Goal: Transaction & Acquisition: Book appointment/travel/reservation

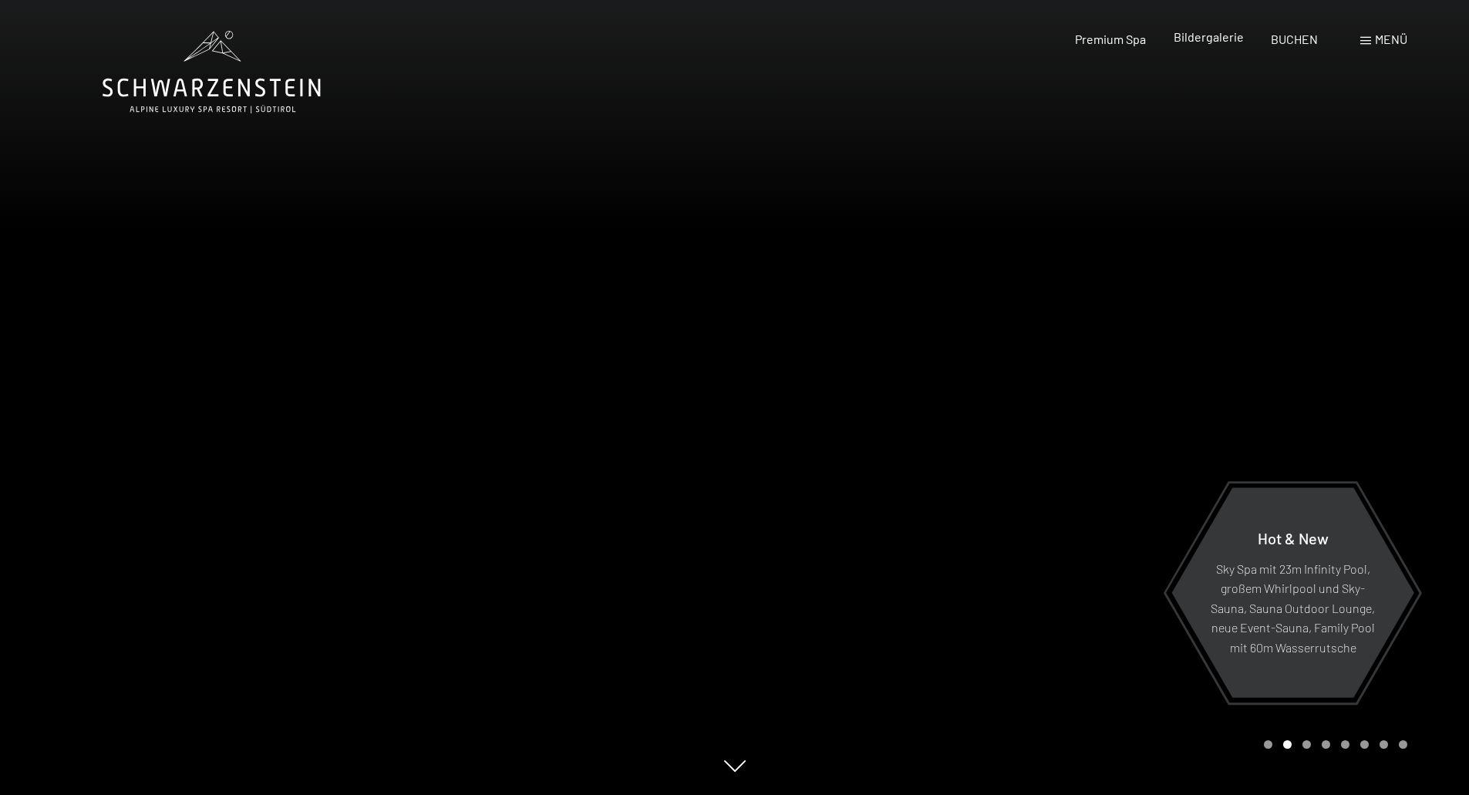
click at [1216, 35] on span "Bildergalerie" at bounding box center [1208, 36] width 70 height 15
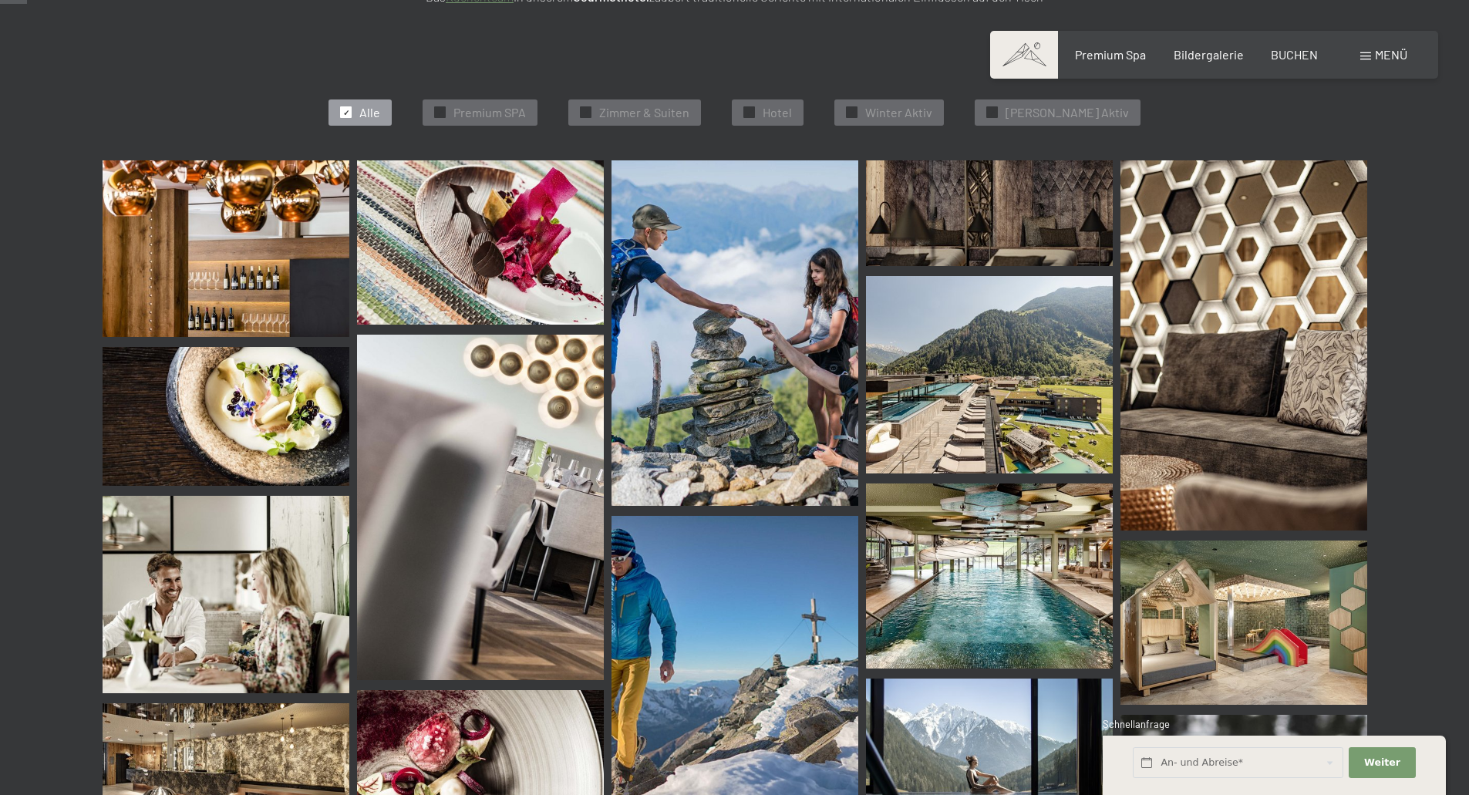
scroll to position [463, 0]
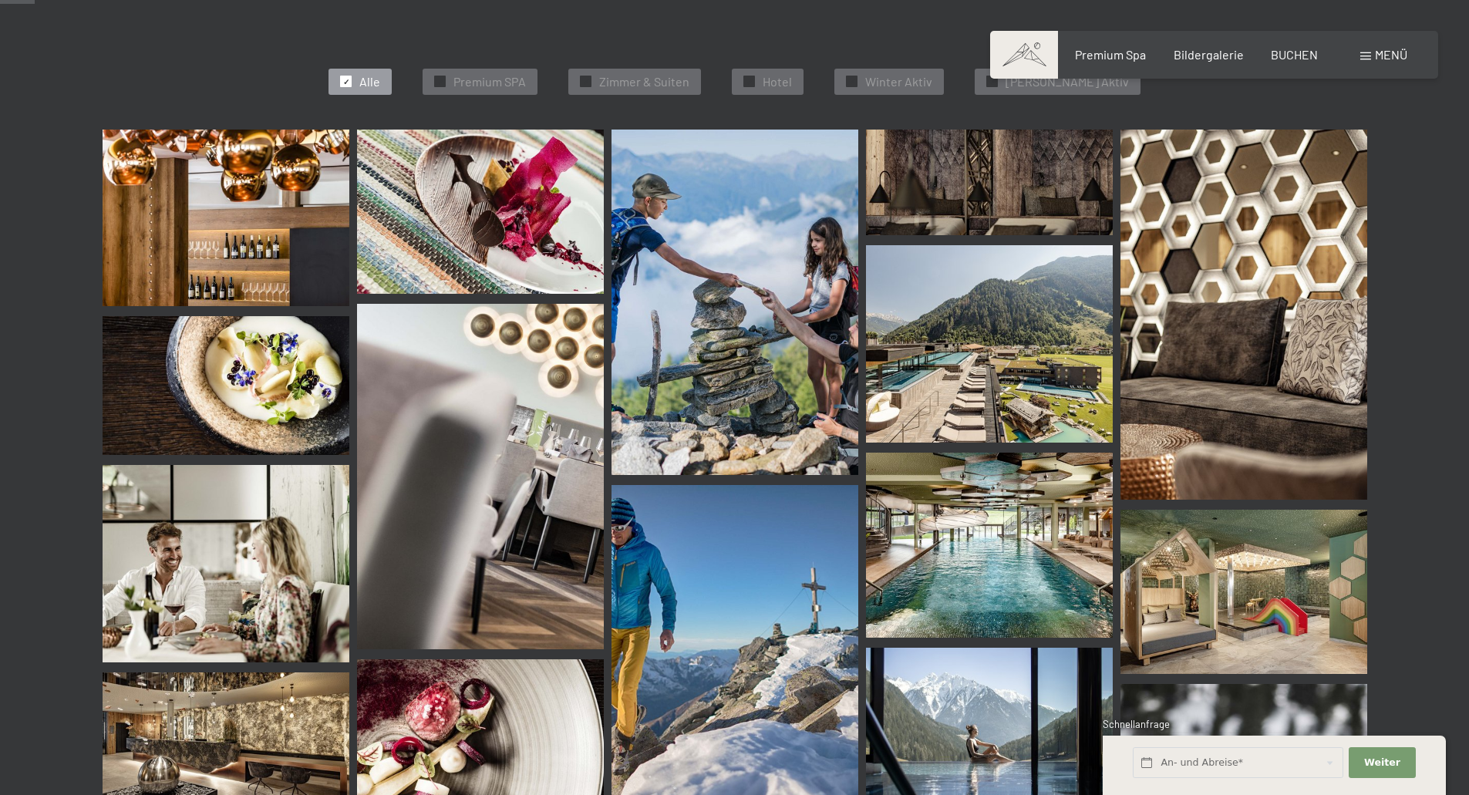
click at [1055, 312] on img at bounding box center [989, 343] width 247 height 197
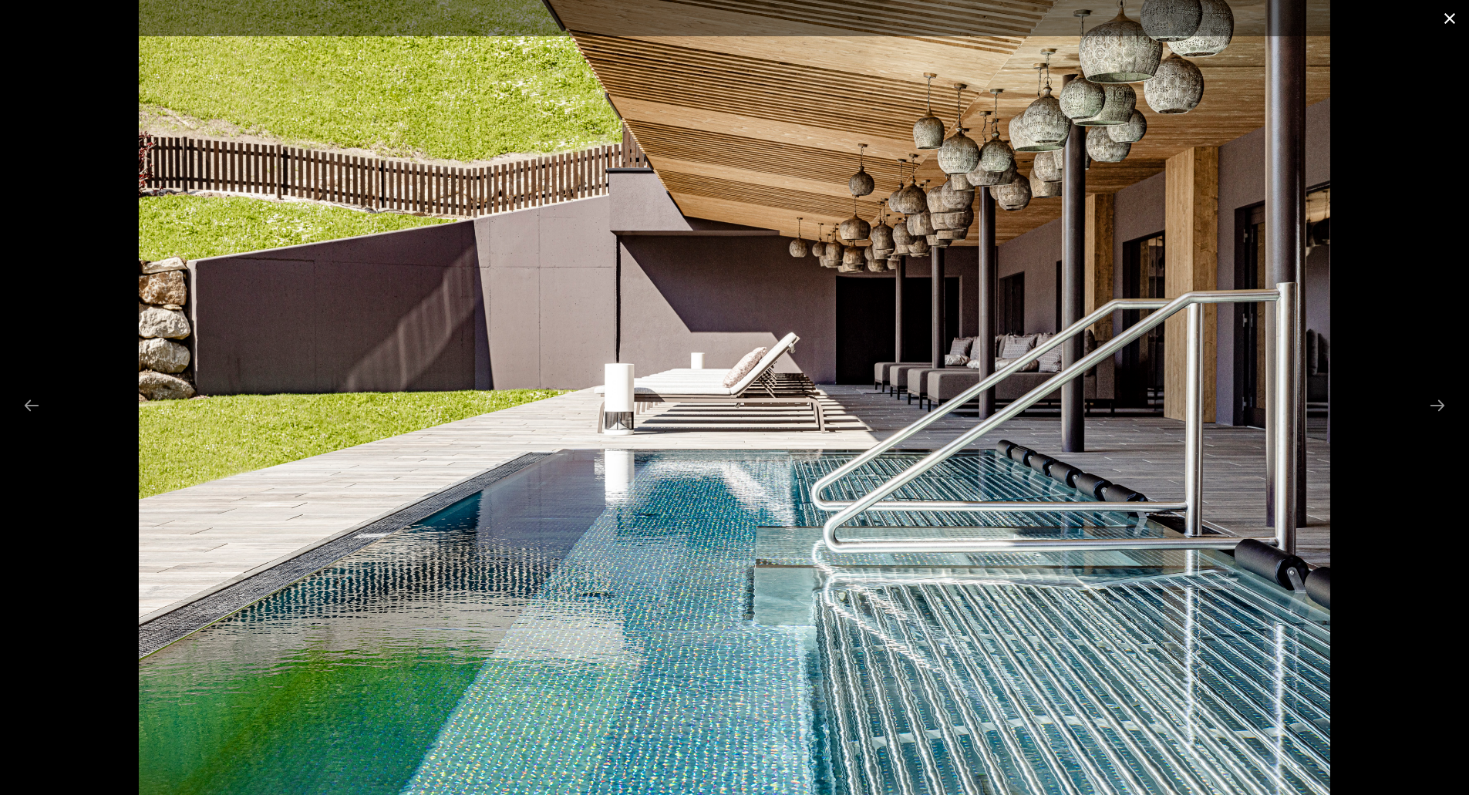
click at [1448, 12] on button "Close gallery" at bounding box center [1449, 18] width 39 height 36
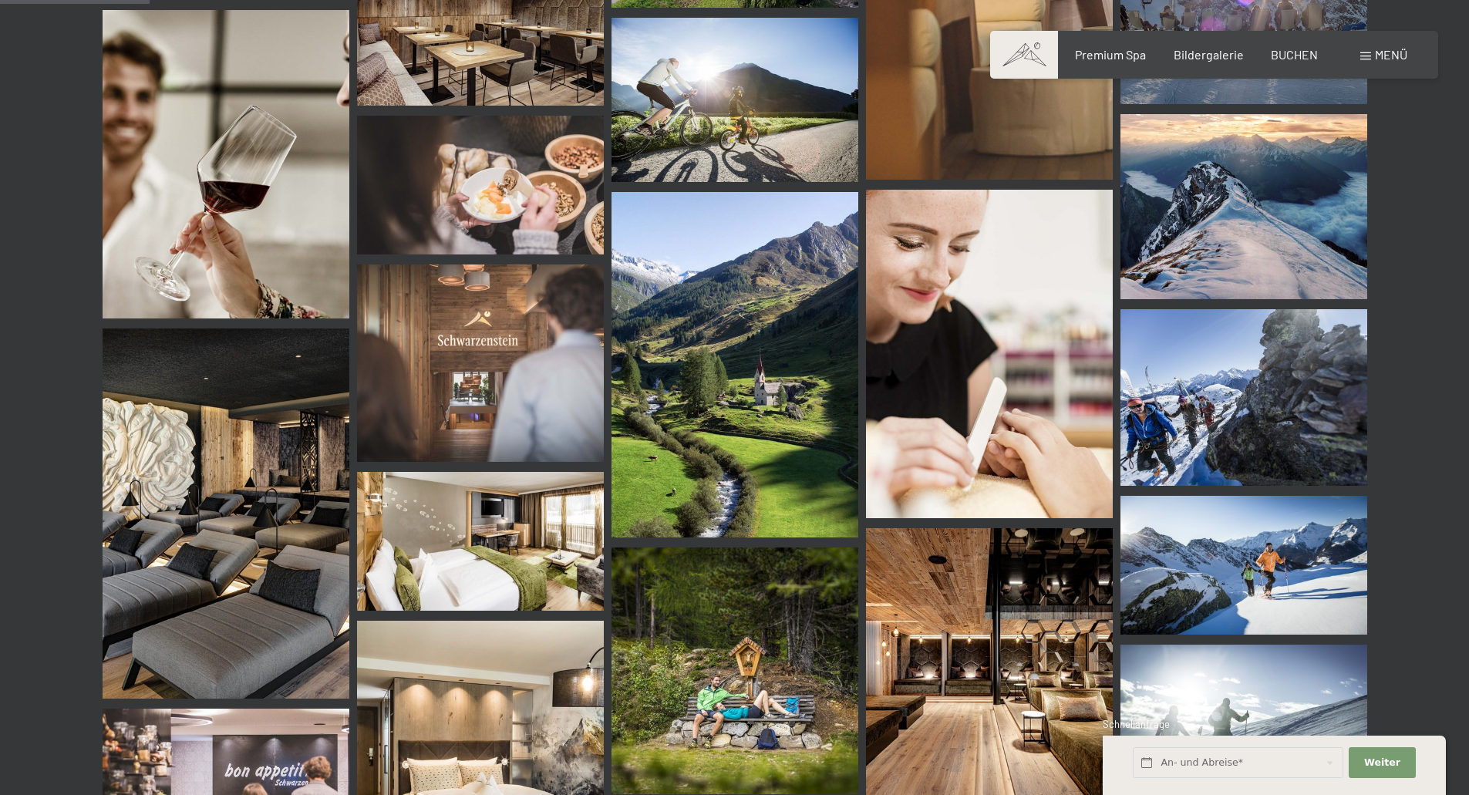
scroll to position [2005, 0]
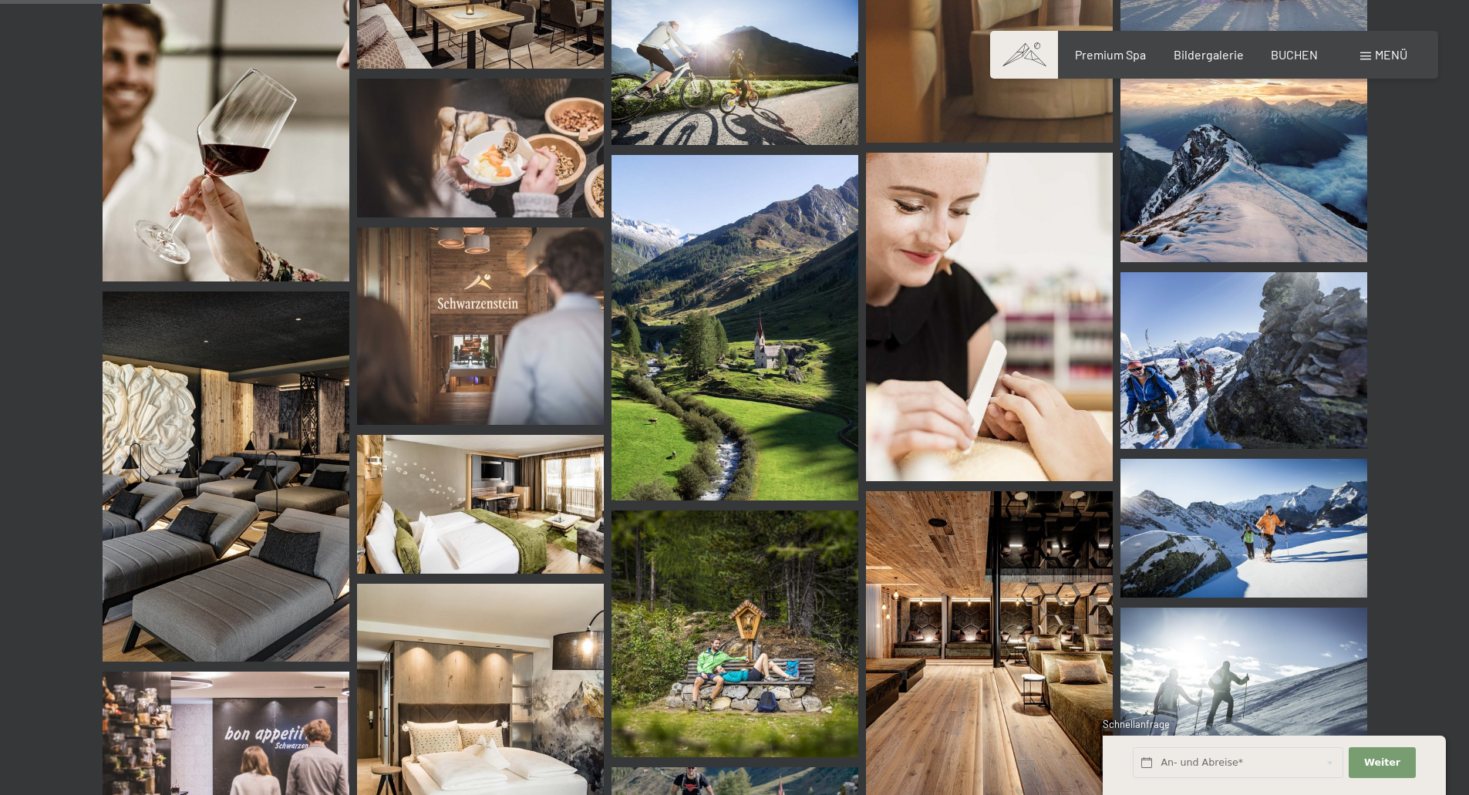
click at [758, 90] on img at bounding box center [734, 63] width 247 height 164
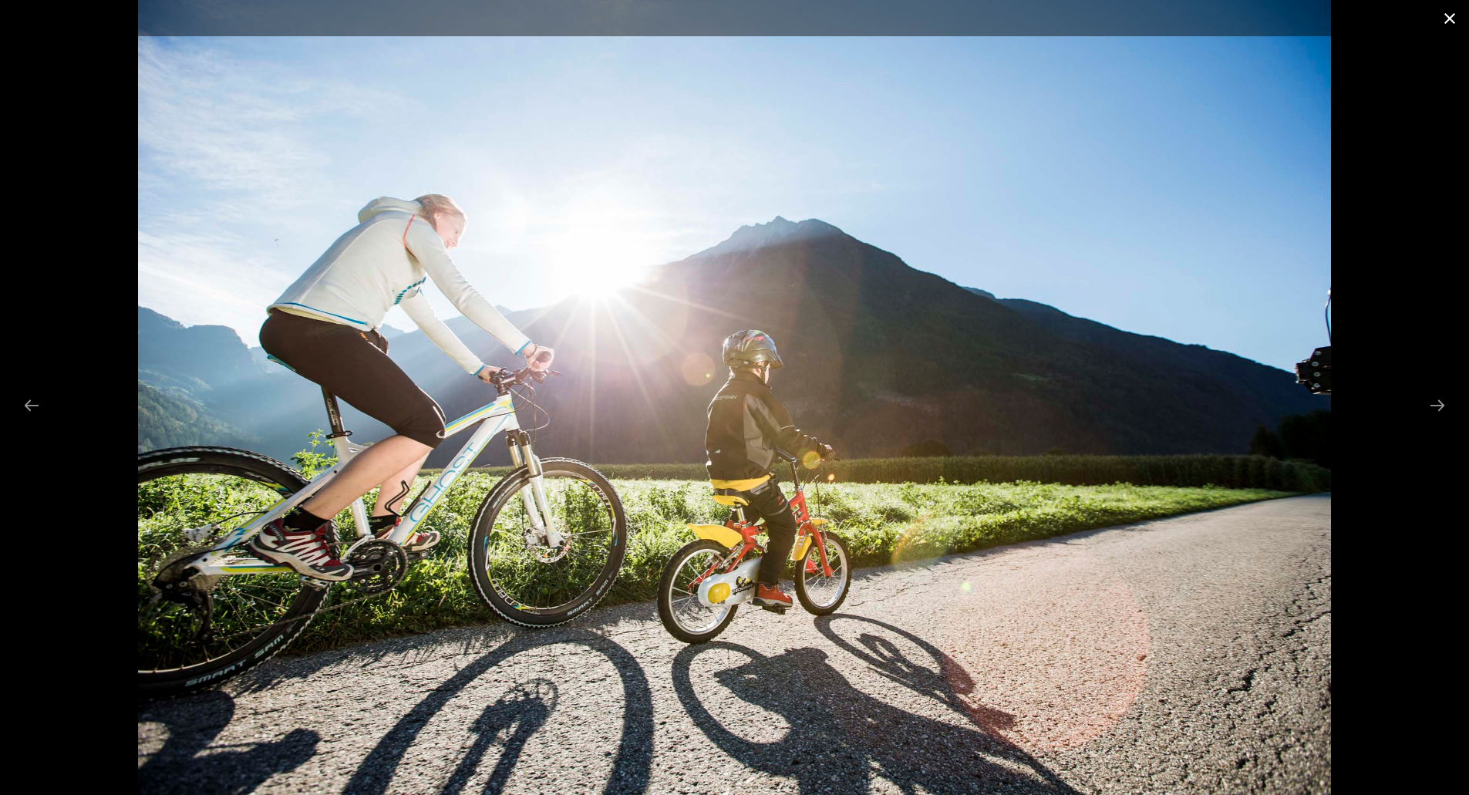
click at [1441, 14] on button "Close gallery" at bounding box center [1449, 18] width 39 height 36
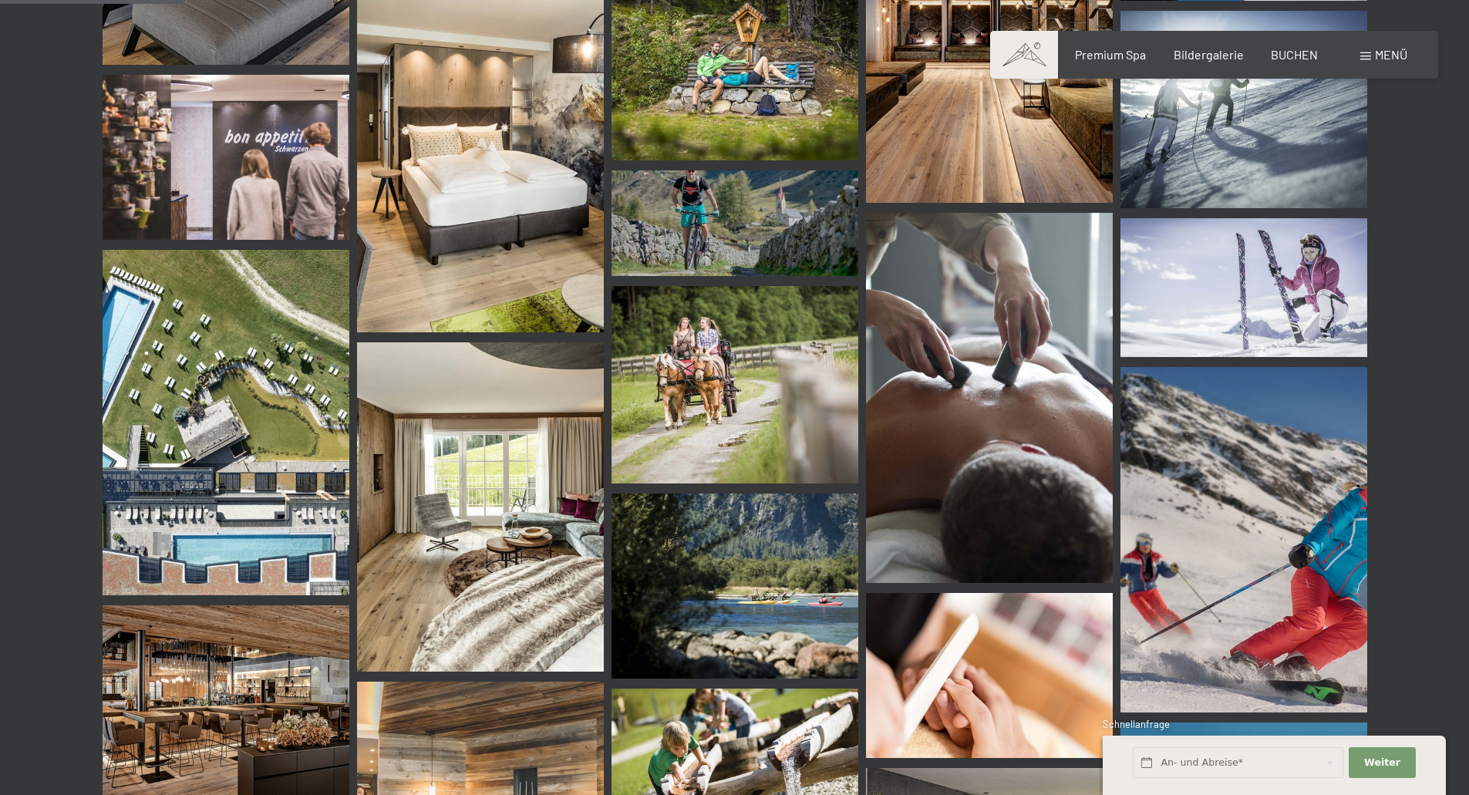
scroll to position [2467, 0]
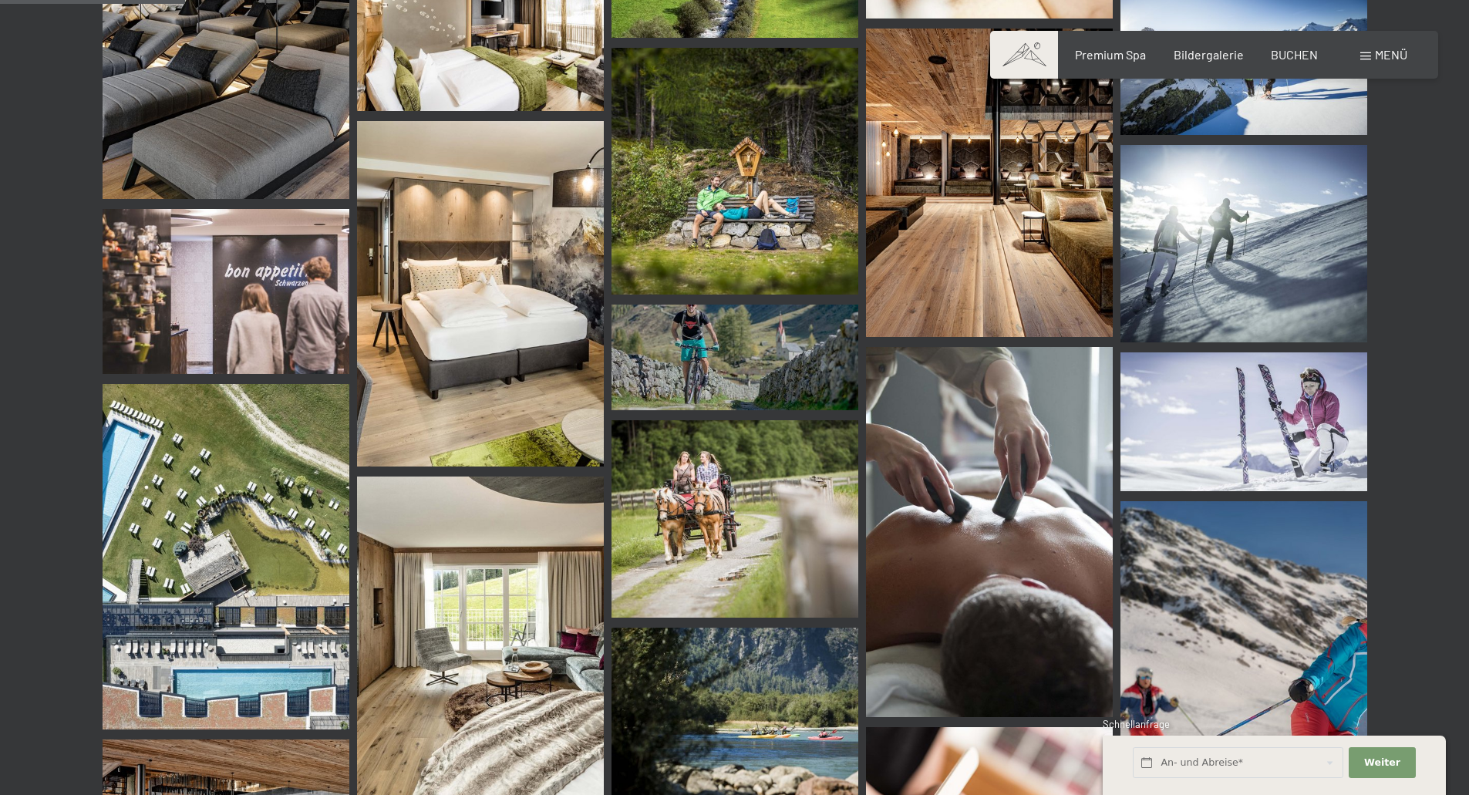
click at [737, 284] on img at bounding box center [734, 171] width 247 height 247
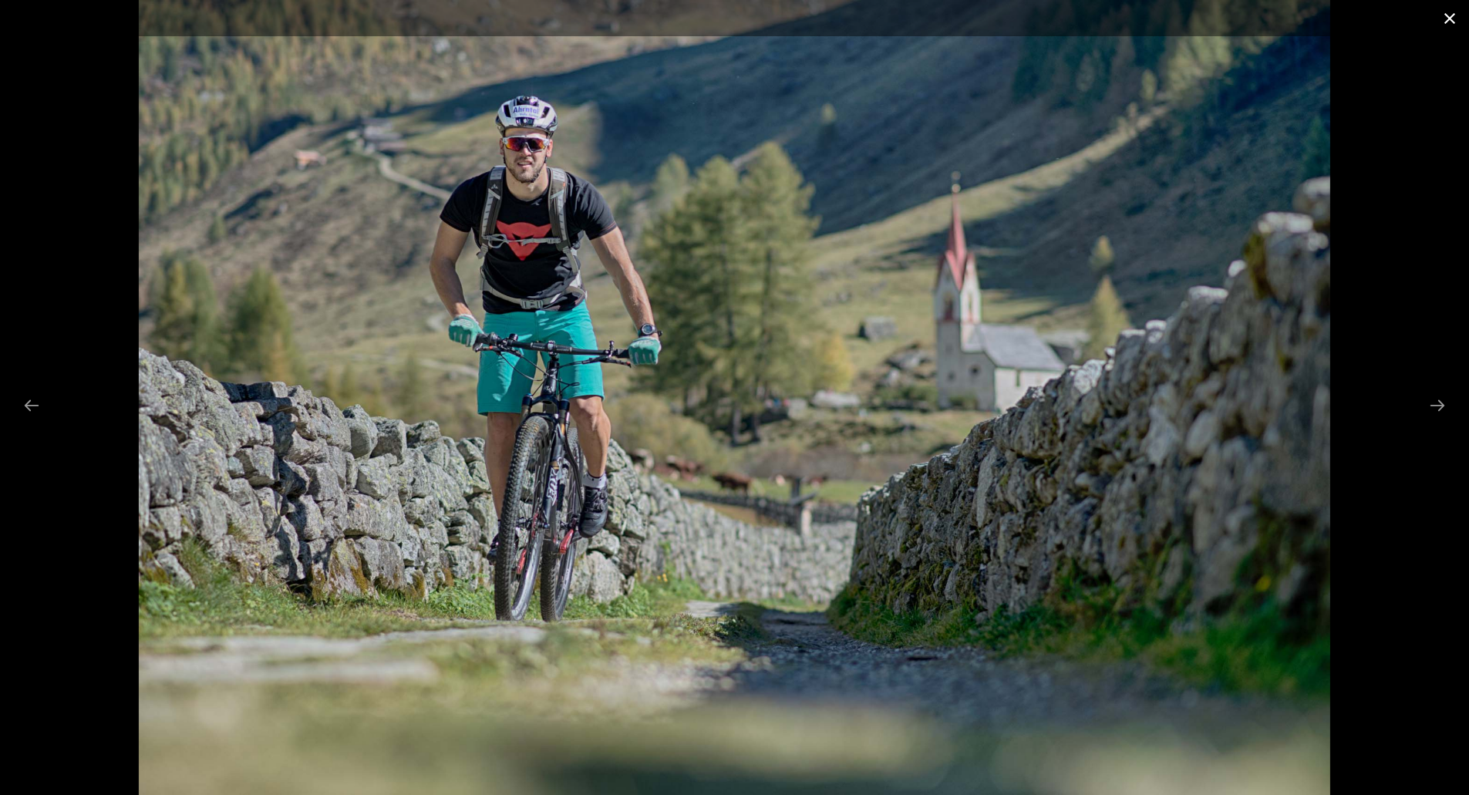
click at [1443, 28] on button "Close gallery" at bounding box center [1449, 18] width 39 height 36
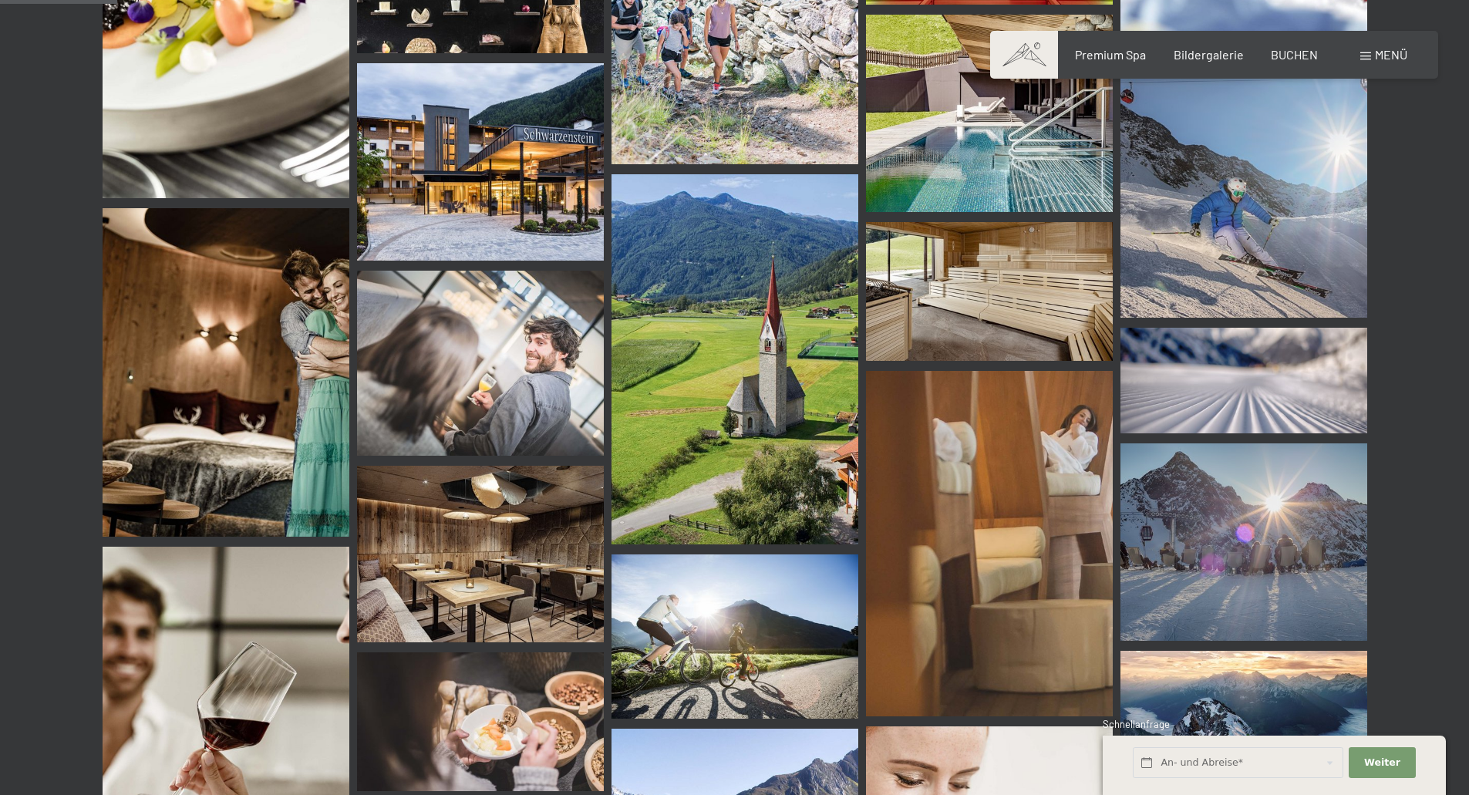
scroll to position [1234, 0]
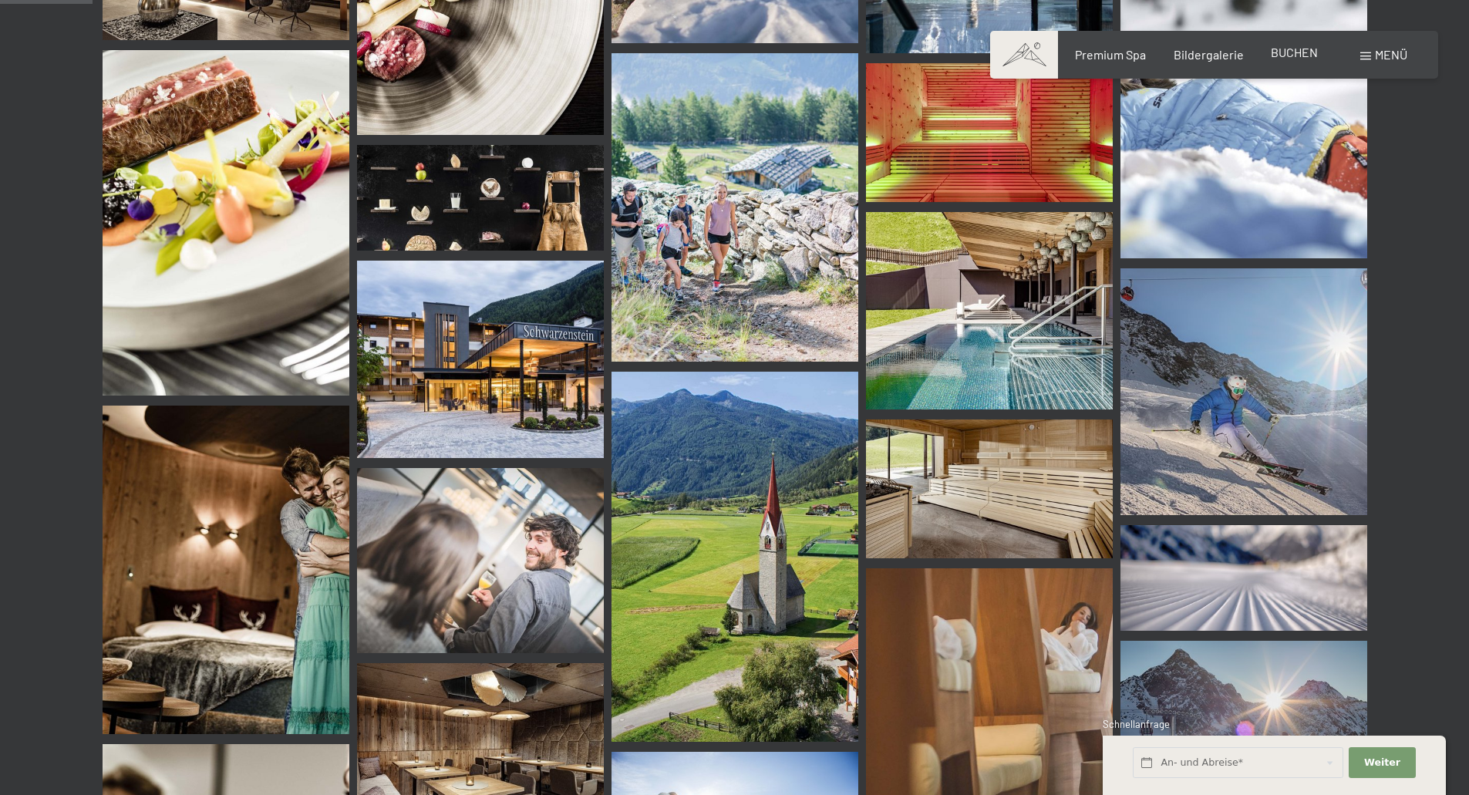
click at [1292, 50] on span "BUCHEN" at bounding box center [1294, 52] width 47 height 15
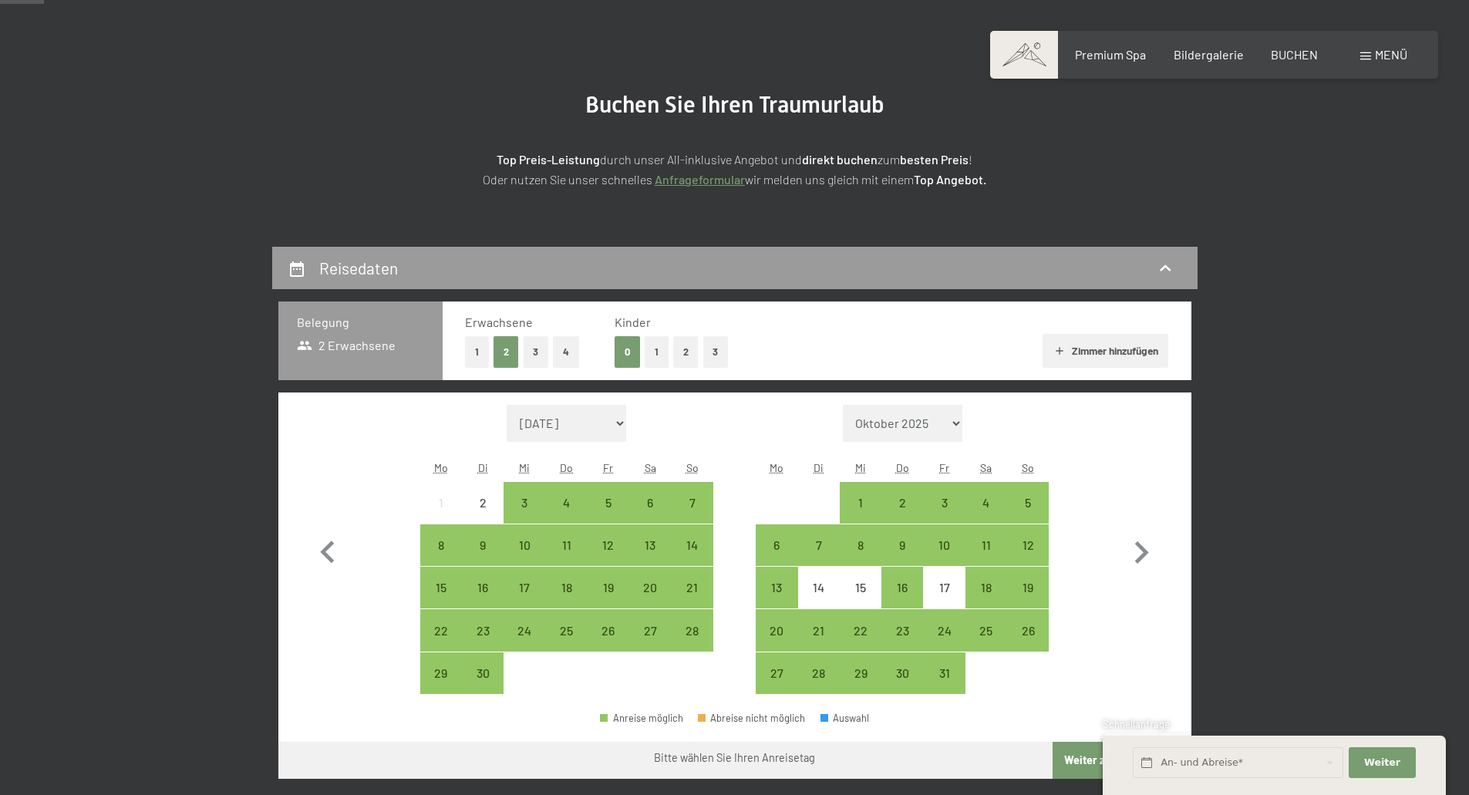
scroll to position [154, 0]
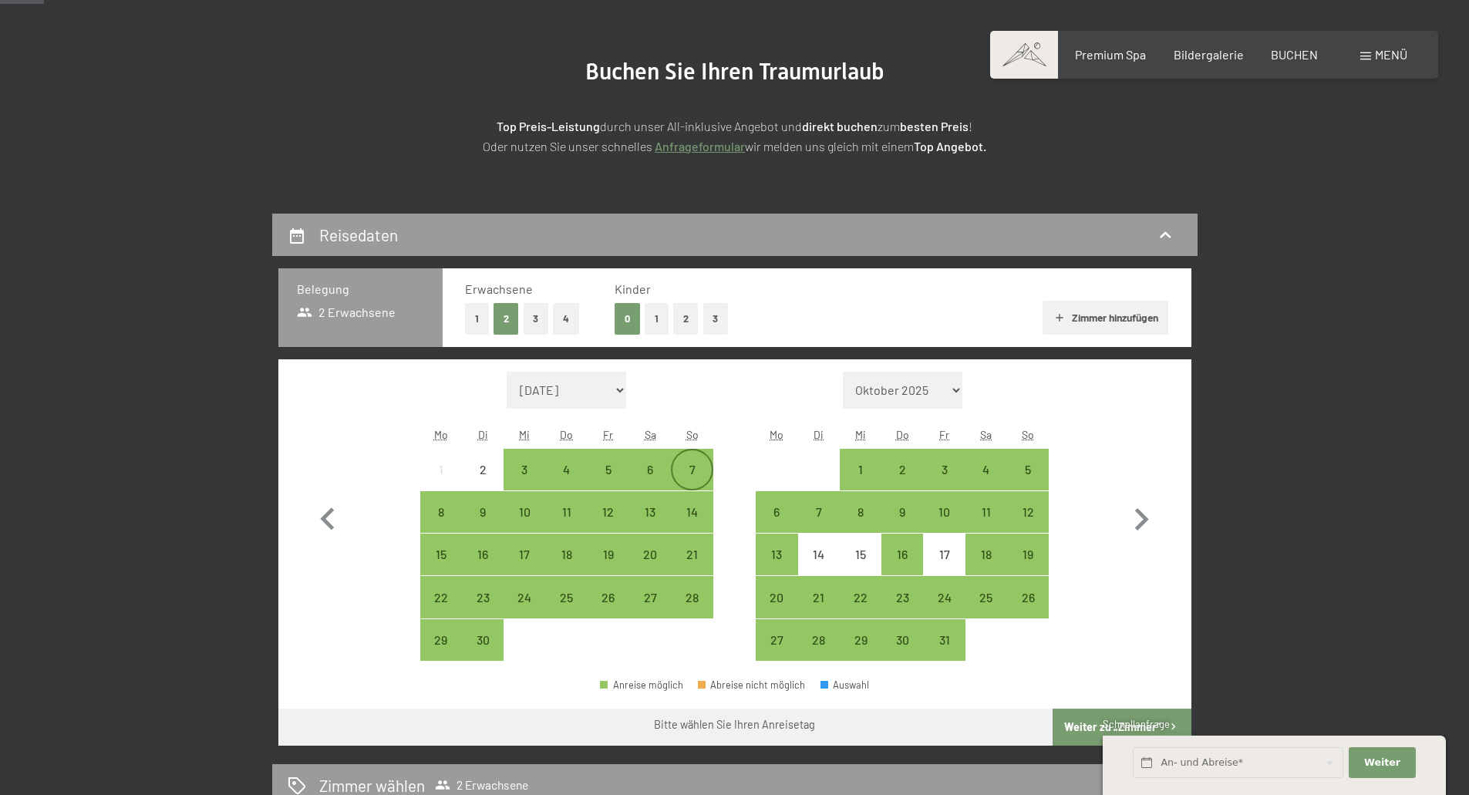
click at [695, 470] on div "7" at bounding box center [691, 482] width 39 height 39
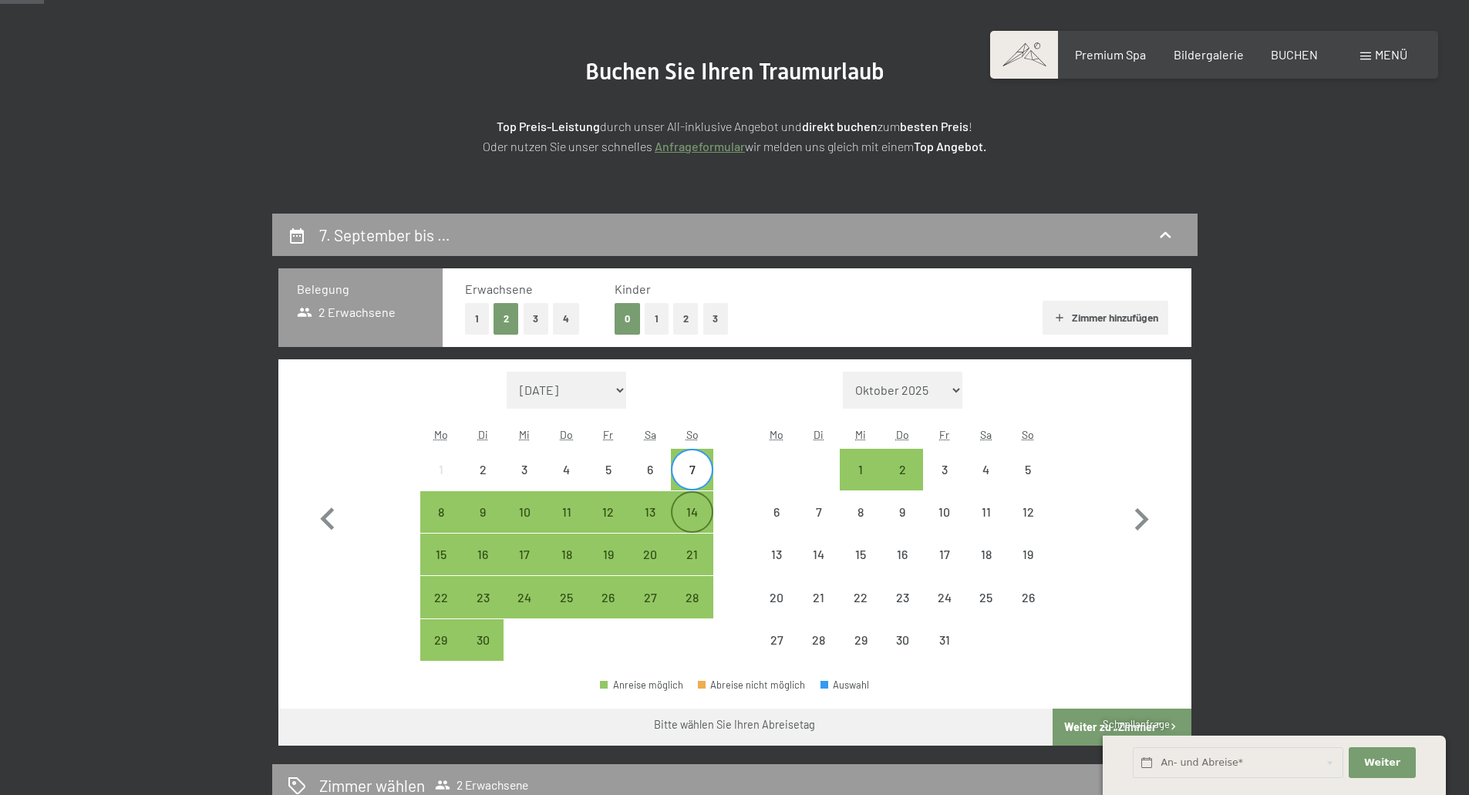
click at [694, 519] on div "14" at bounding box center [691, 525] width 39 height 39
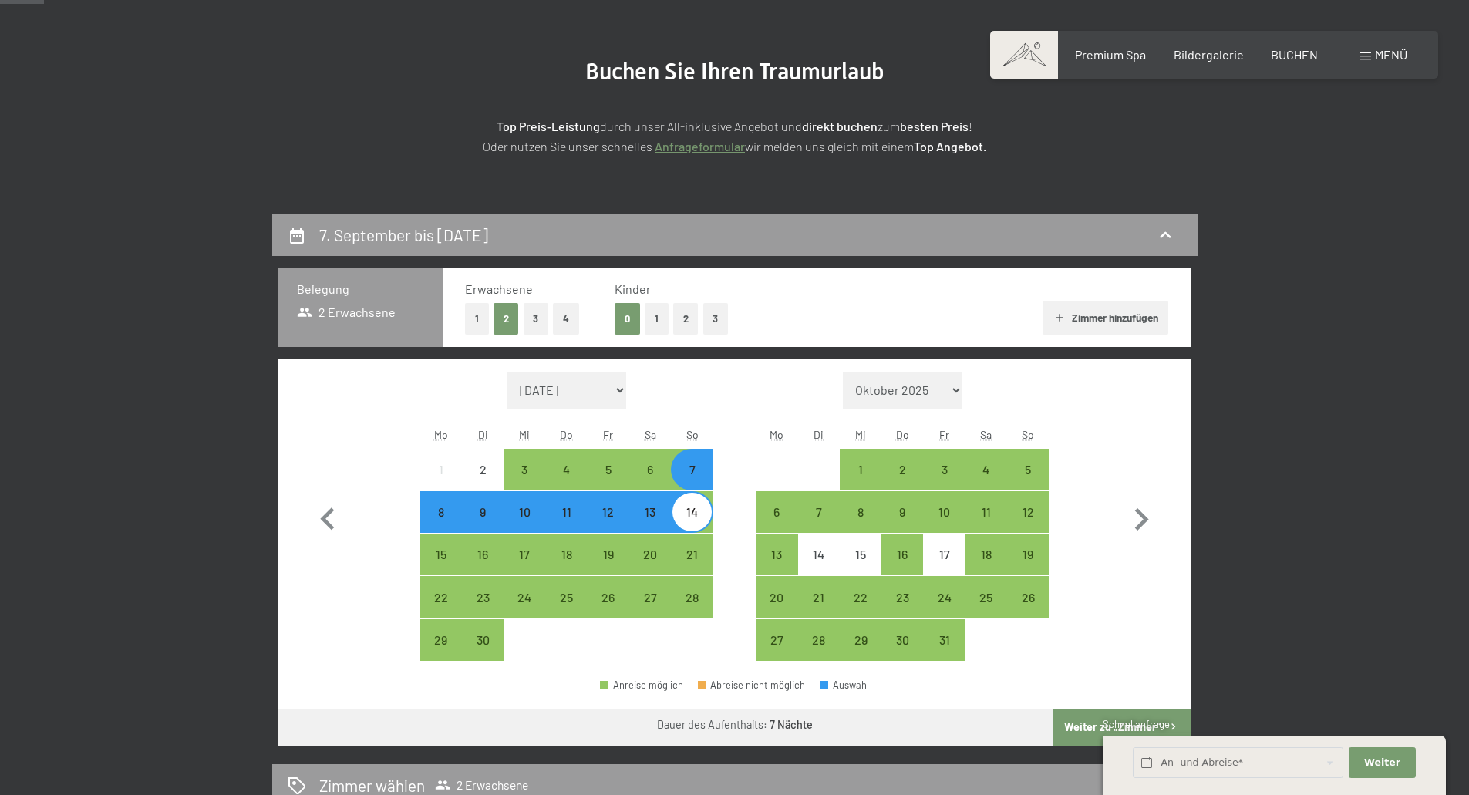
click at [1097, 730] on button "Weiter zu „Zimmer“" at bounding box center [1121, 727] width 138 height 37
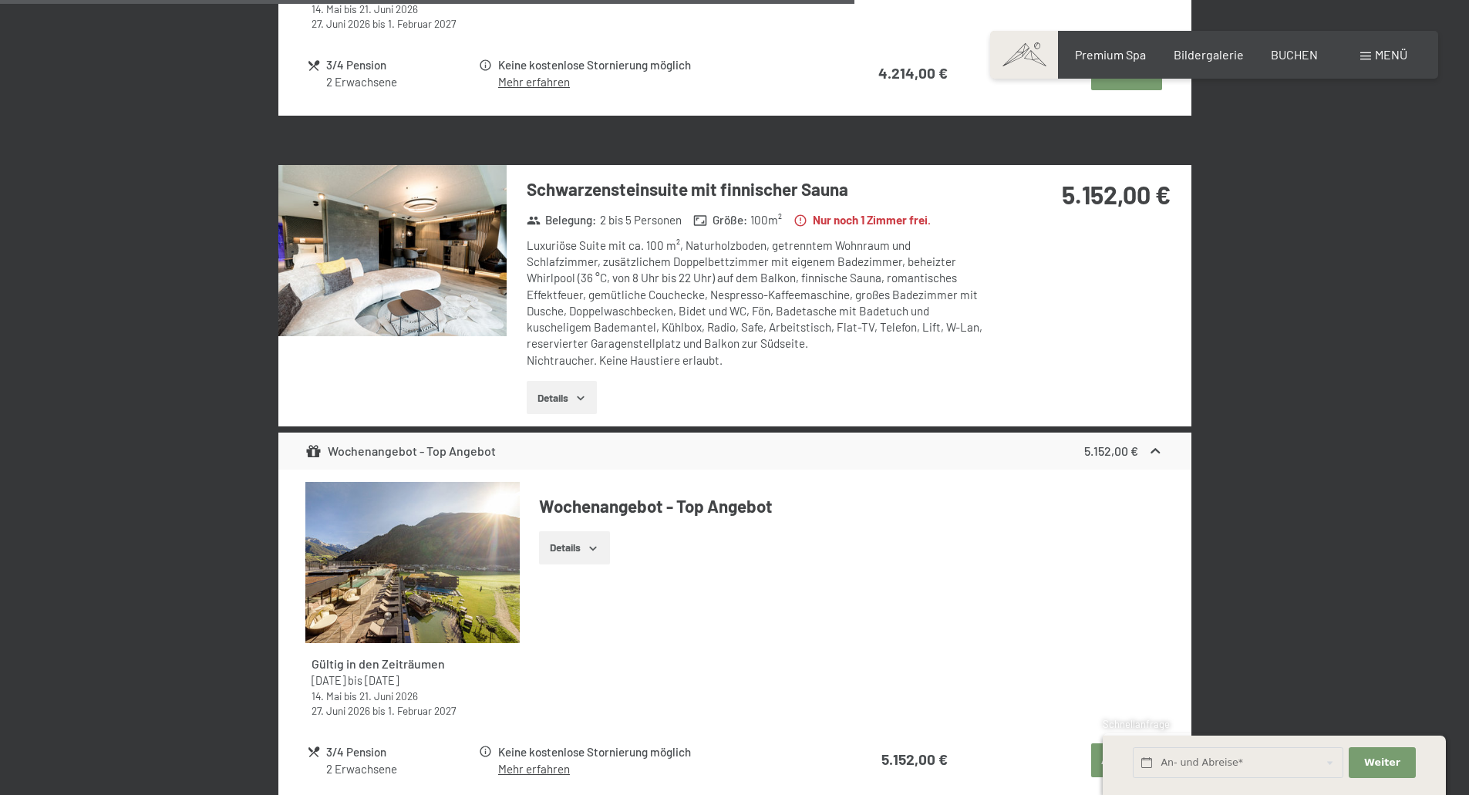
scroll to position [2527, 0]
